Goal: Transaction & Acquisition: Purchase product/service

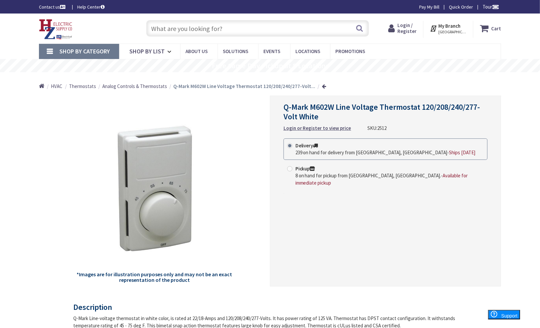
click at [131, 87] on span "Analog Controls & Thermostats" at bounding box center [134, 86] width 65 height 6
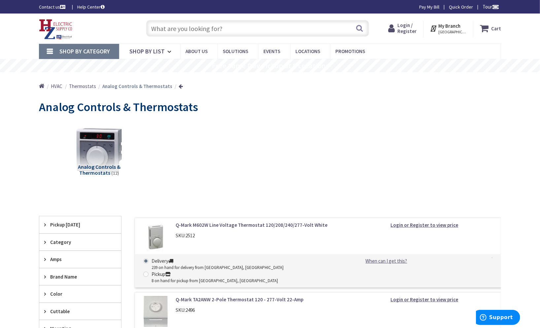
scroll to position [154, 0]
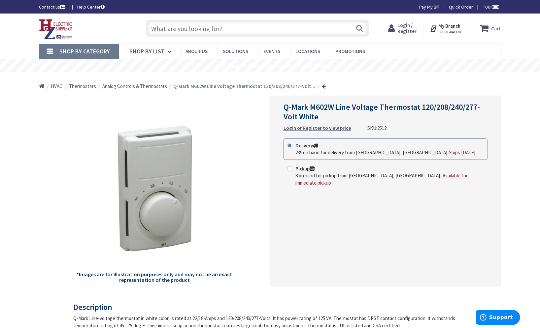
click at [172, 31] on input "text" at bounding box center [257, 28] width 223 height 17
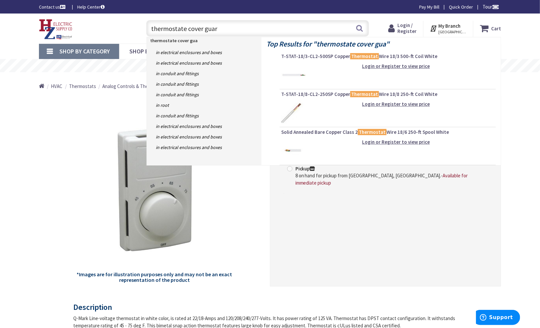
type input "thermostate cover guard"
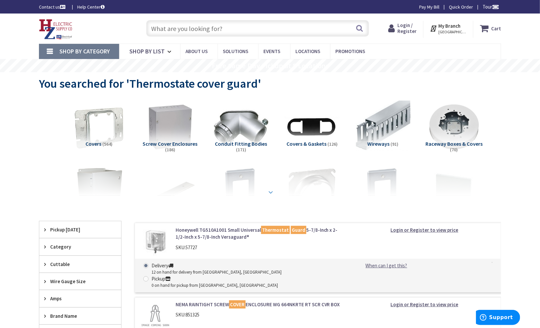
click at [271, 189] on strong at bounding box center [271, 192] width 8 height 7
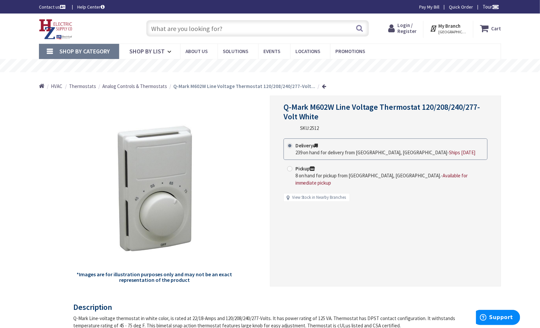
scroll to position [423, 0]
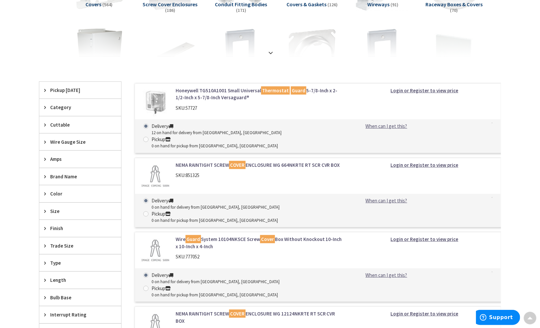
scroll to position [134, 0]
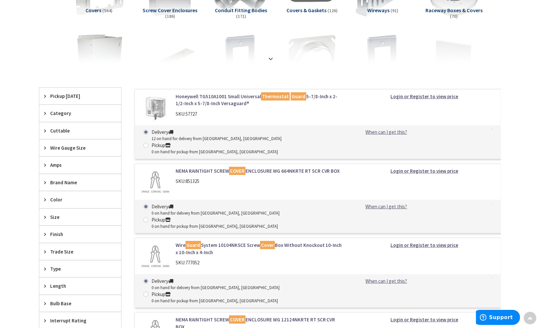
click at [201, 94] on link "Honeywell TG510A1001 Small Universal Thermostat Guard 5-7/8-Inch x 2-1/2-Inch x…" at bounding box center [260, 100] width 168 height 14
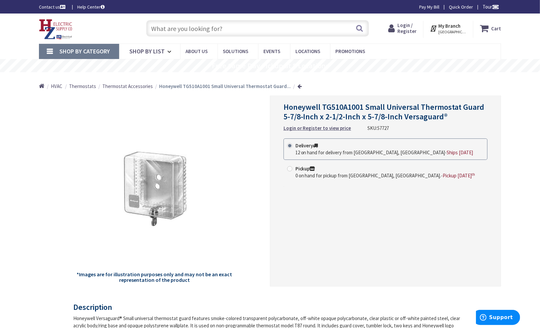
click at [125, 86] on span "Thermostat Accessories" at bounding box center [127, 86] width 51 height 6
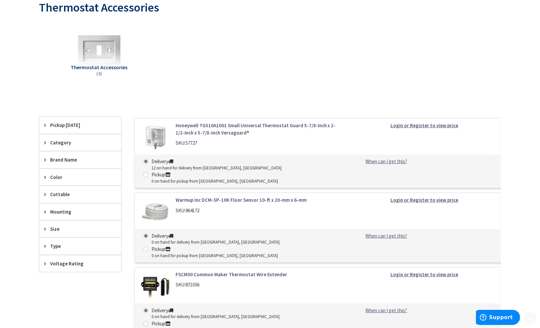
scroll to position [154, 0]
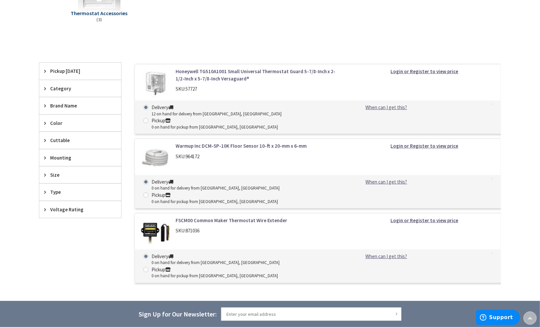
click at [45, 86] on icon at bounding box center [46, 88] width 5 height 5
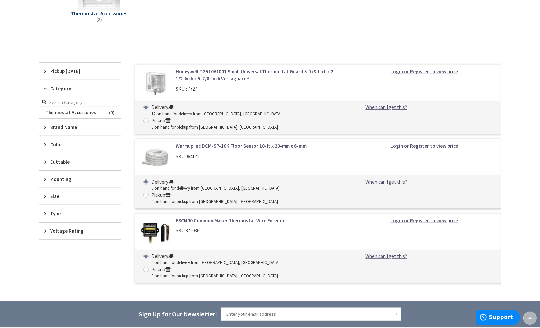
click at [46, 125] on icon at bounding box center [46, 127] width 5 height 5
click at [155, 40] on div "View Subcategories Thermostat Accessories (3) Clear all No Products Found We fo…" at bounding box center [270, 127] width 462 height 322
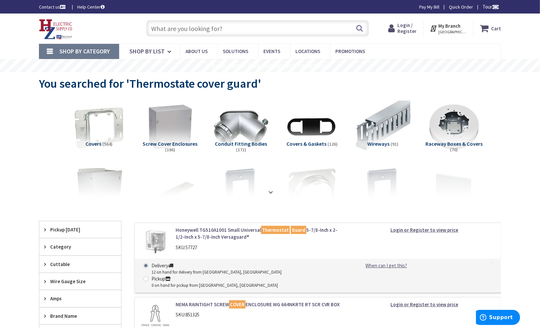
click at [172, 28] on input "text" at bounding box center [257, 28] width 223 height 17
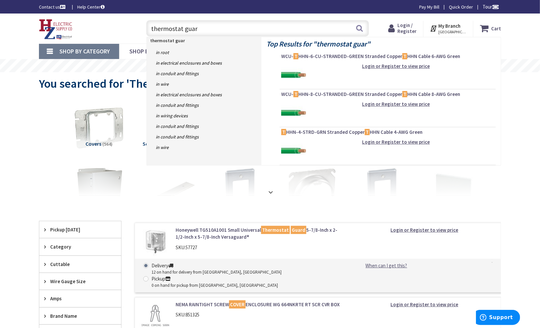
type input "thermostat guard"
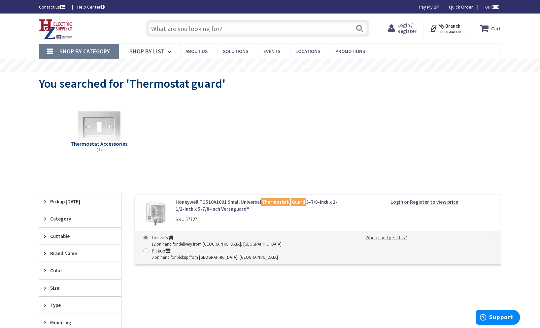
click at [192, 202] on link "Honeywell TG510A1001 Small Universal Thermostat Guard 5-7/8-Inch x 2-1/2-Inch x…" at bounding box center [260, 206] width 168 height 14
